Goal: Task Accomplishment & Management: Use online tool/utility

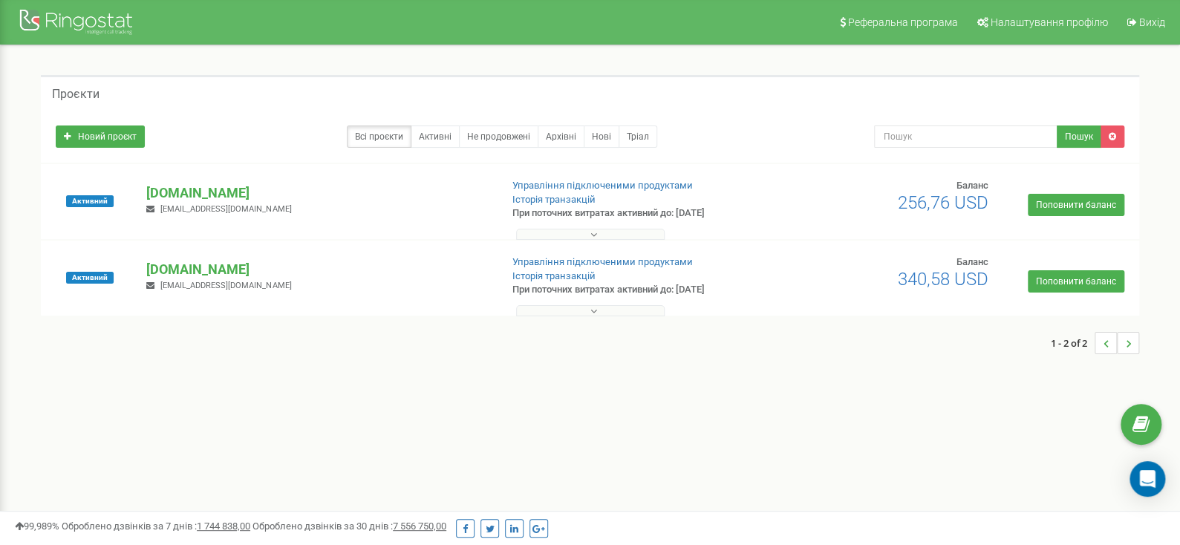
click at [228, 274] on p "[DOMAIN_NAME]" at bounding box center [317, 269] width 342 height 19
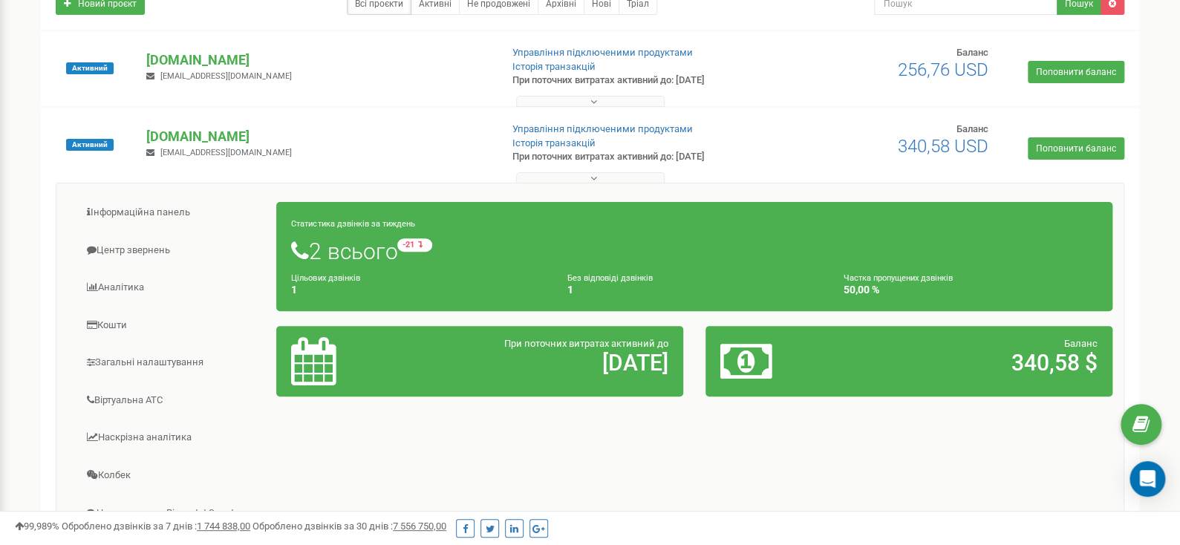
scroll to position [148, 0]
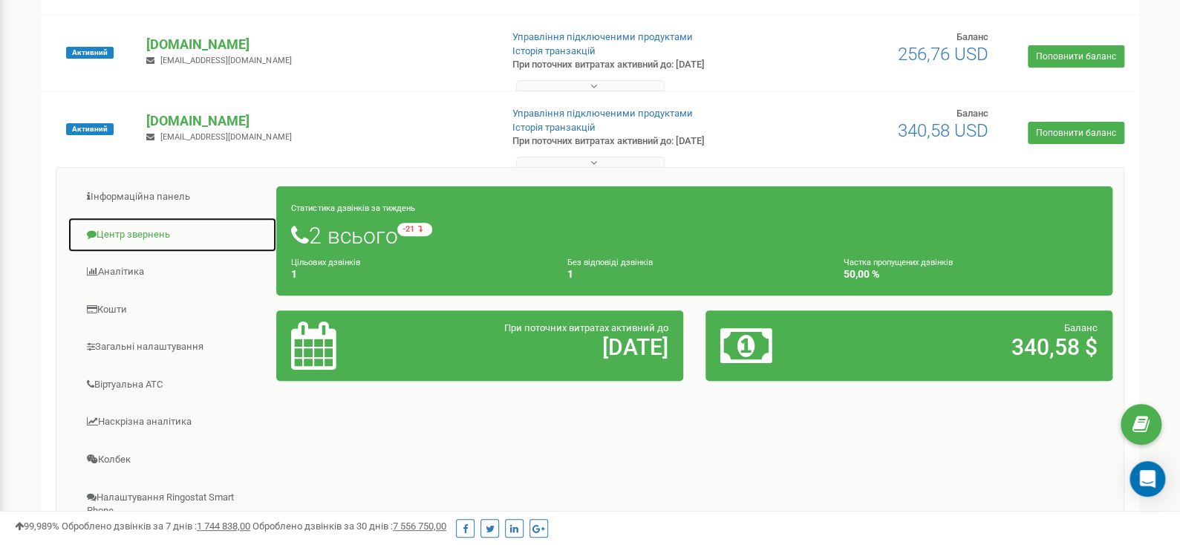
click at [166, 231] on link "Центр звернень" at bounding box center [172, 235] width 209 height 36
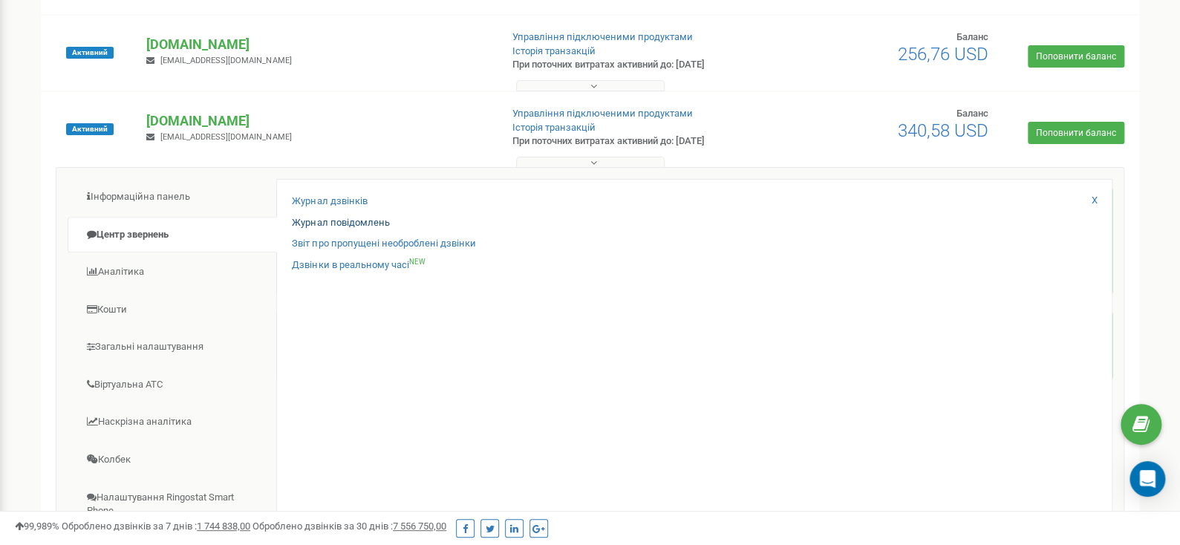
click at [364, 214] on div "Журнал дзвінків Журнал повідомлень Звіт про пропущені необроблені дзвінки Дзвін…" at bounding box center [694, 419] width 836 height 480
click at [386, 241] on link "Звіт про пропущені необроблені дзвінки" at bounding box center [383, 244] width 183 height 14
